Goal: Check status: Check status

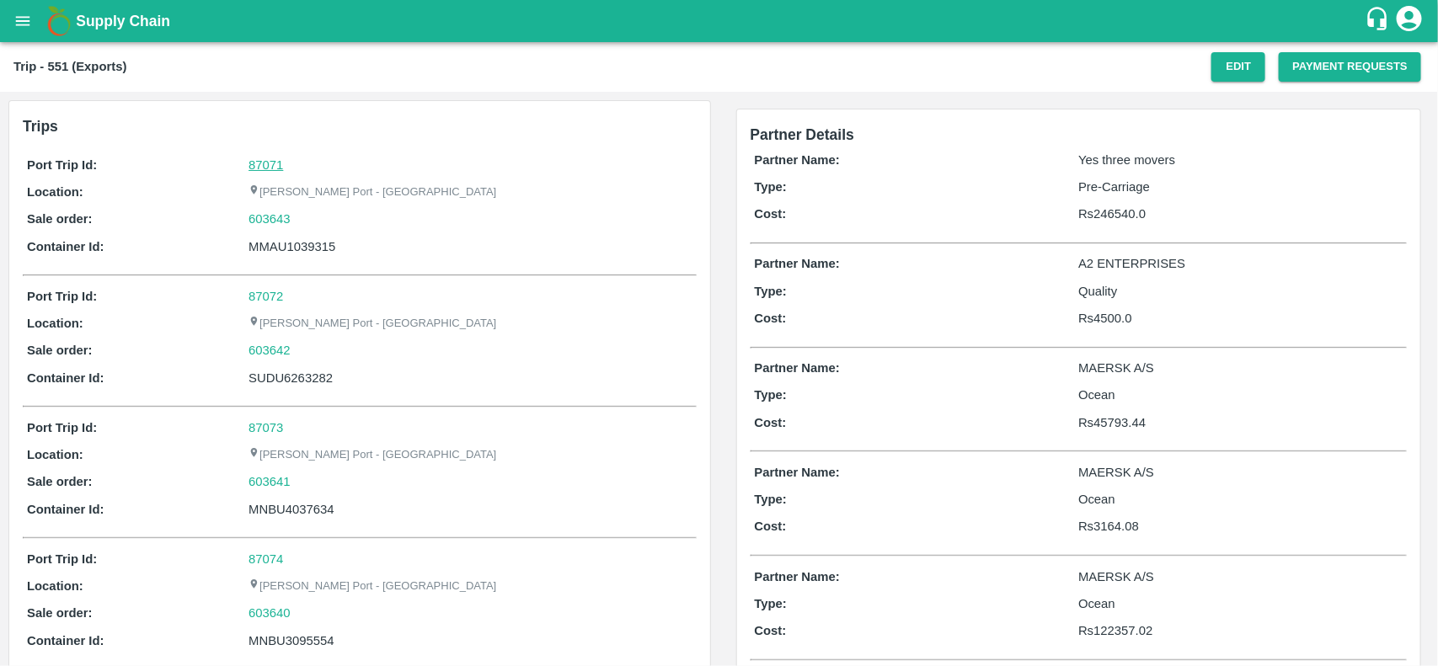
click at [276, 165] on link "87071" at bounding box center [265, 164] width 35 height 13
click at [299, 220] on div "603643" at bounding box center [469, 219] width 443 height 19
copy link "603643"
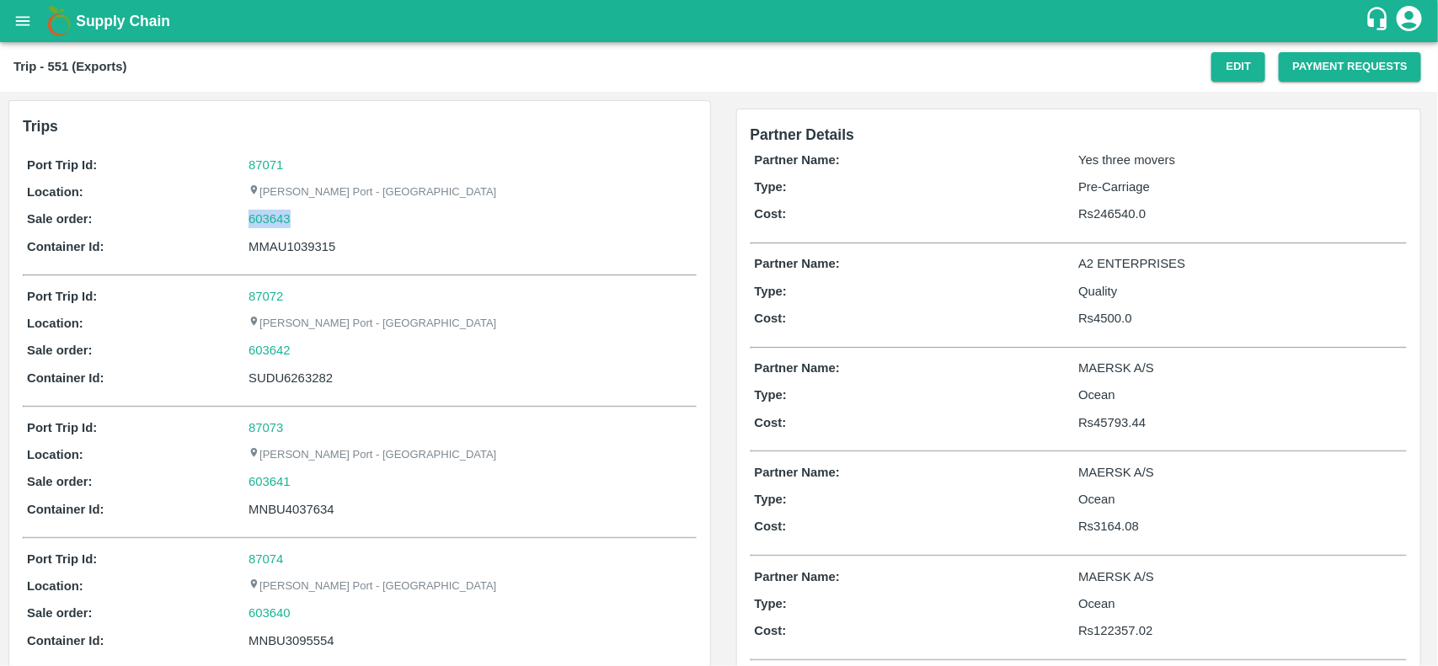
click at [299, 220] on div "603643" at bounding box center [469, 219] width 443 height 19
click at [275, 220] on link "603643" at bounding box center [269, 219] width 42 height 19
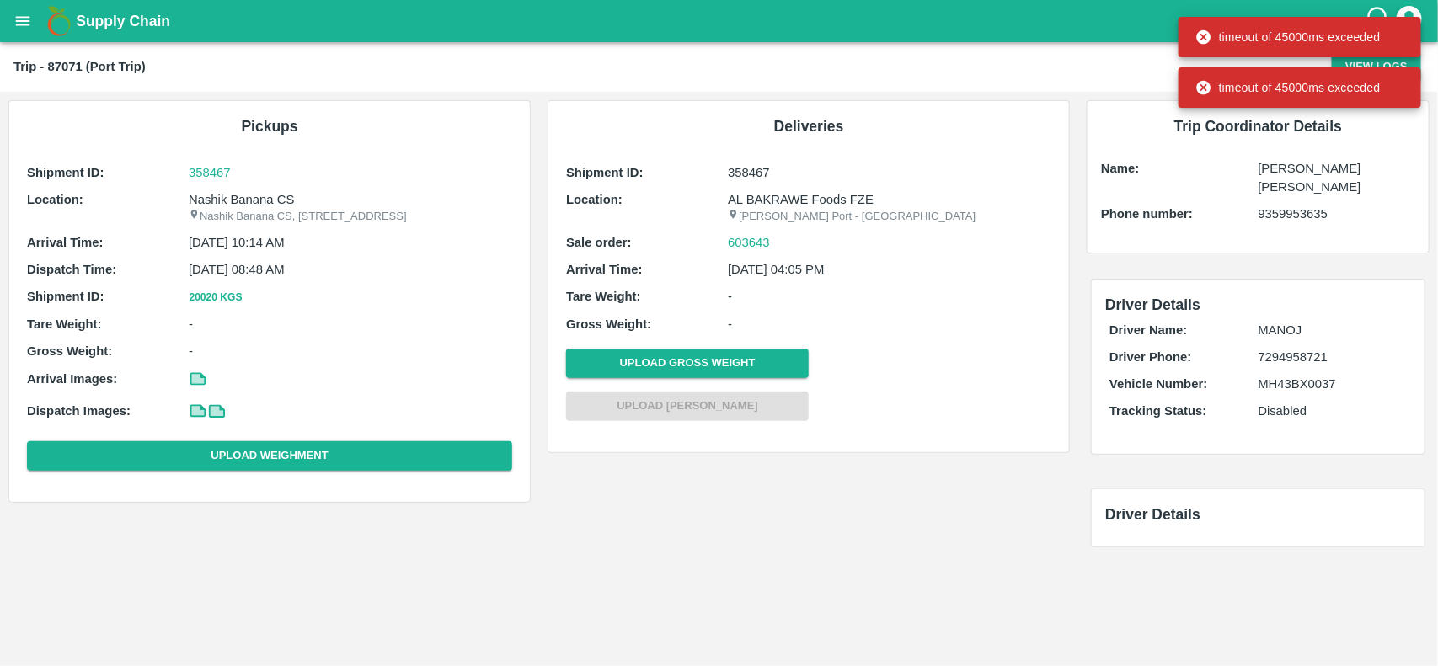
click at [204, 204] on p "Nashik Banana CS" at bounding box center [350, 199] width 323 height 19
copy p "Nashik Banana CS"
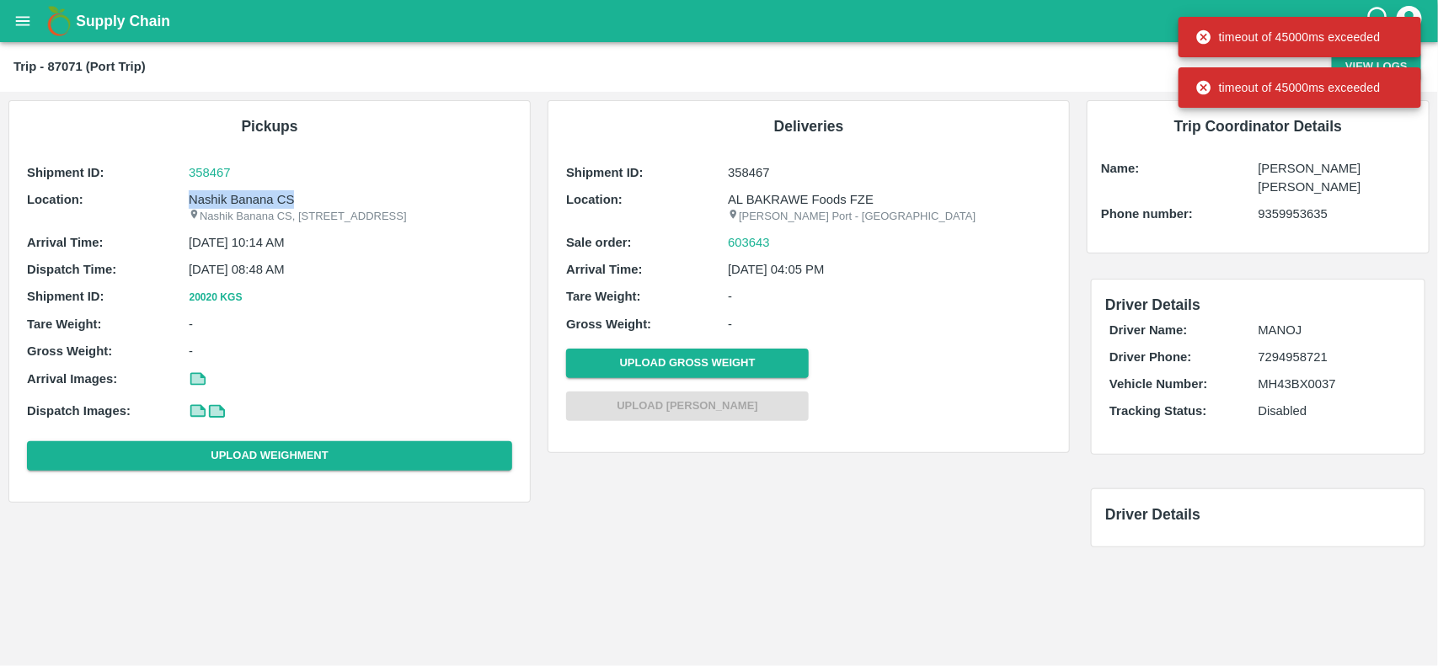
click at [204, 204] on p "Nashik Banana CS" at bounding box center [350, 199] width 323 height 19
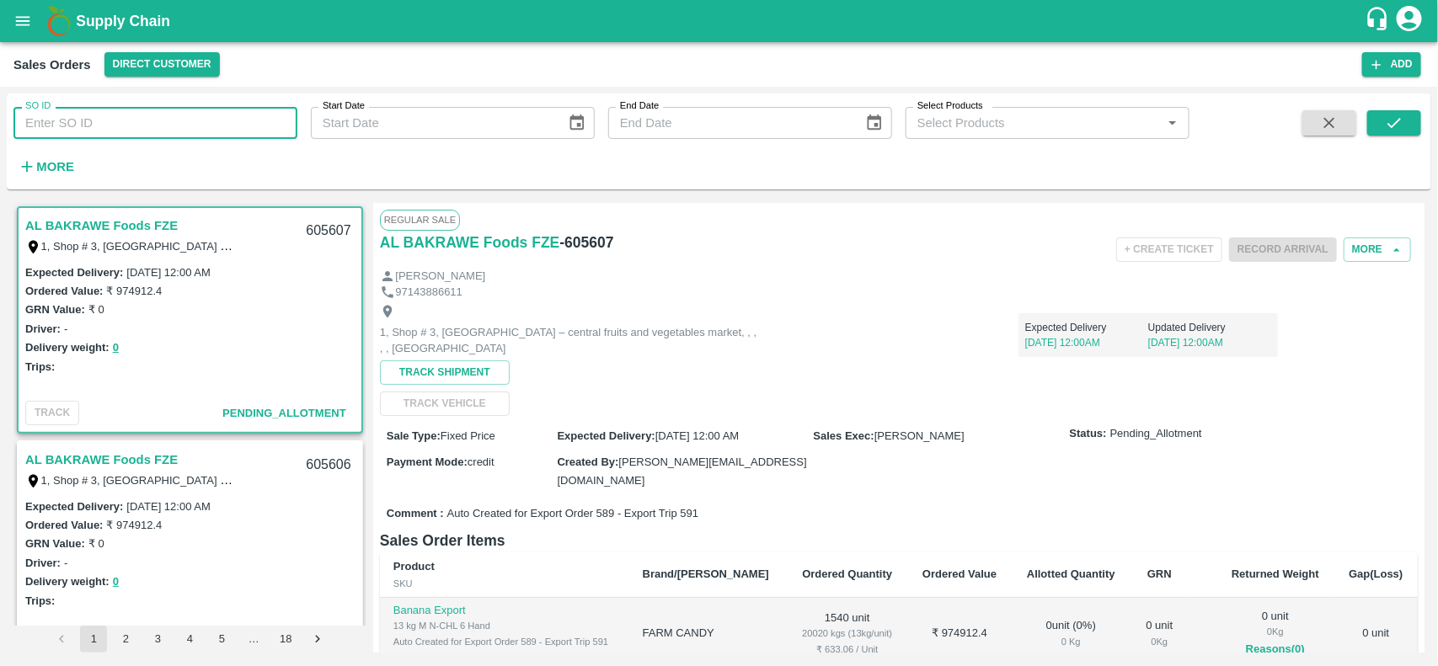
click at [131, 118] on input "SO ID" at bounding box center [155, 123] width 284 height 32
paste input "603643"
type input "603643"
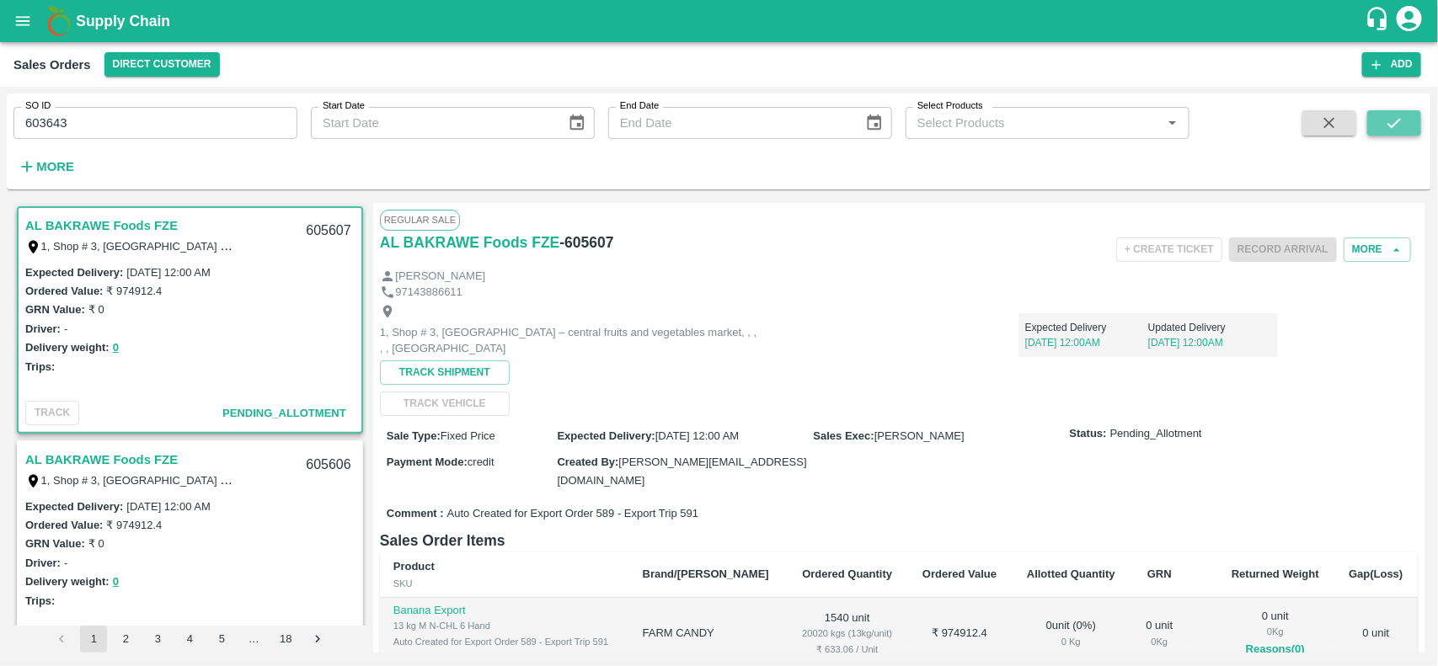
click at [1386, 119] on icon "submit" at bounding box center [1394, 123] width 19 height 19
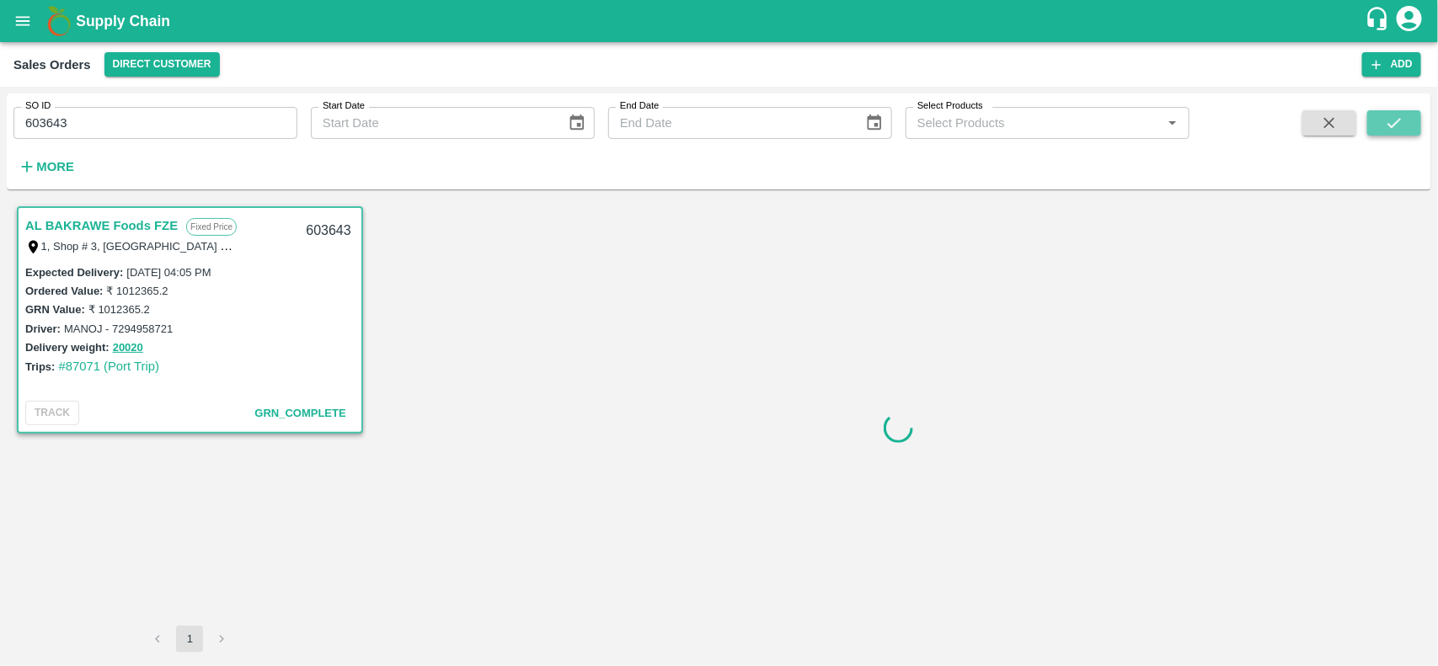
click at [1399, 115] on icon "submit" at bounding box center [1394, 123] width 19 height 19
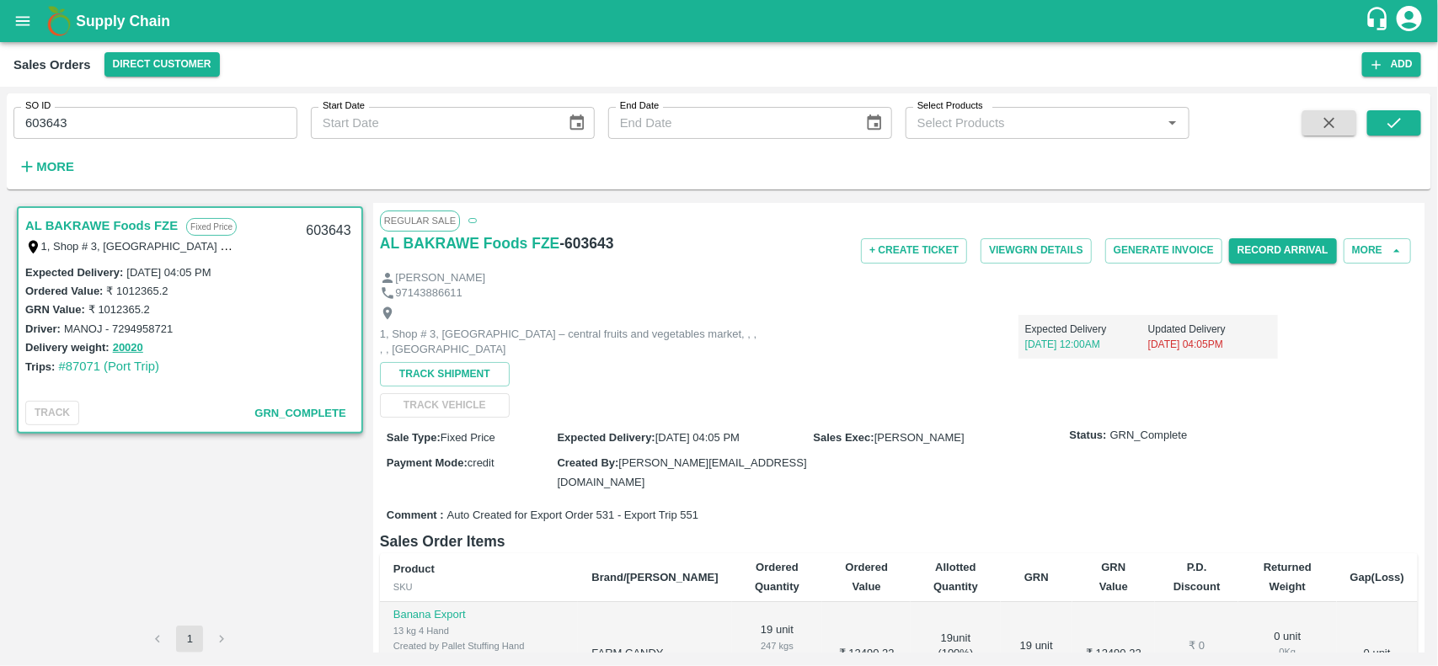
scroll to position [166, 0]
